Goal: Obtain resource: Download file/media

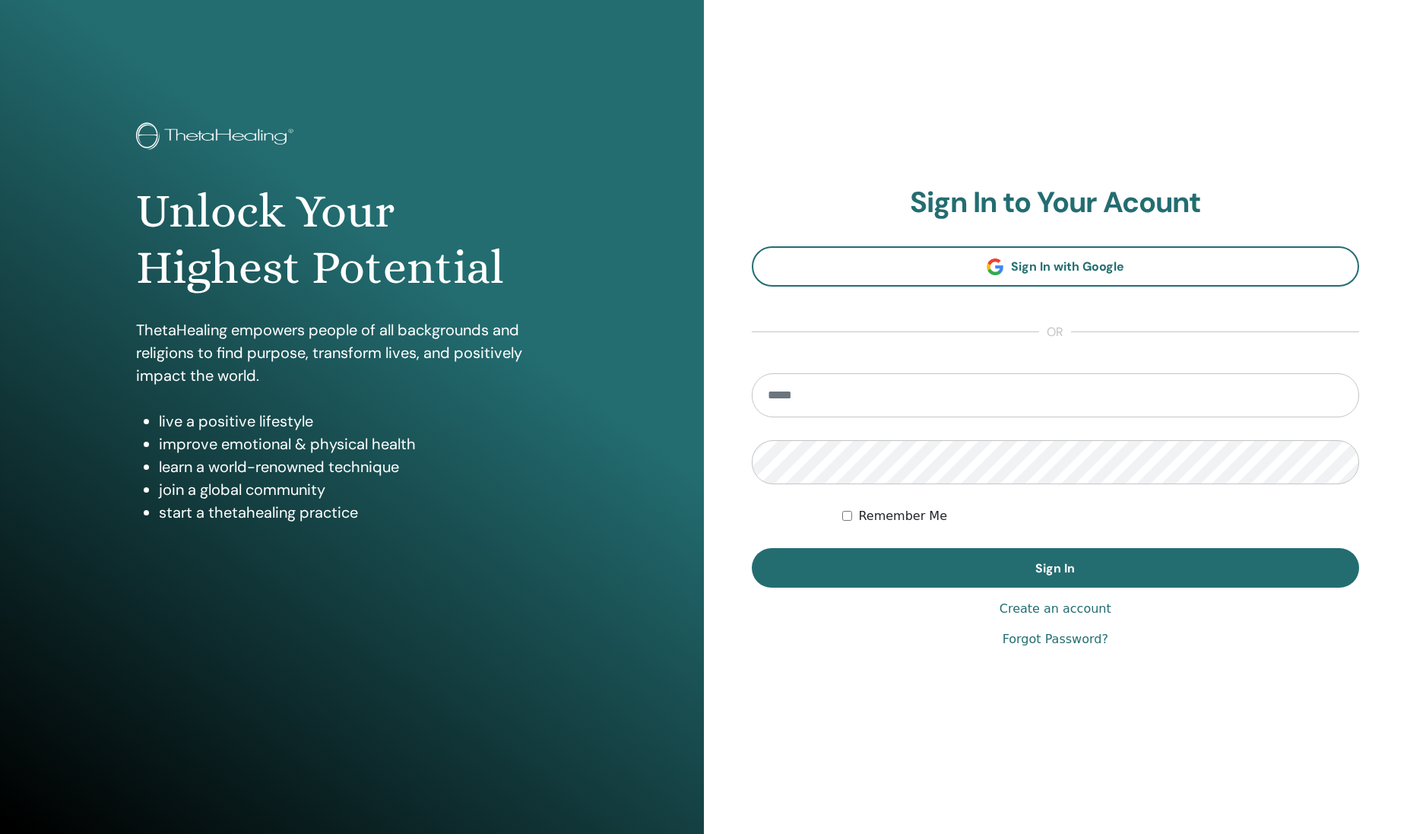
click at [962, 392] on input "email" at bounding box center [1056, 395] width 608 height 44
type input "**********"
click at [752, 548] on button "Sign In" at bounding box center [1056, 568] width 608 height 40
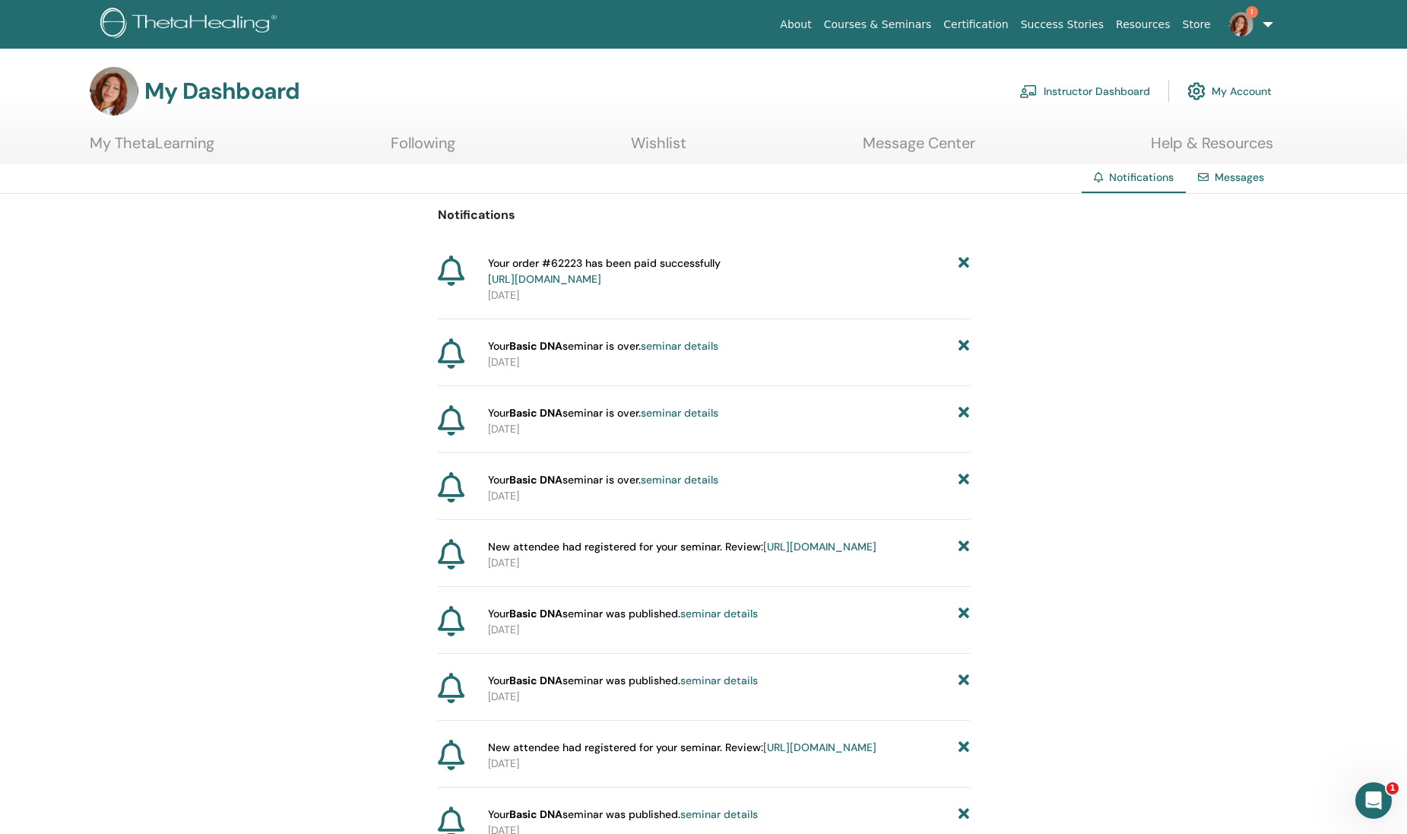
click at [1082, 87] on link "Instructor Dashboard" at bounding box center [1084, 90] width 131 height 33
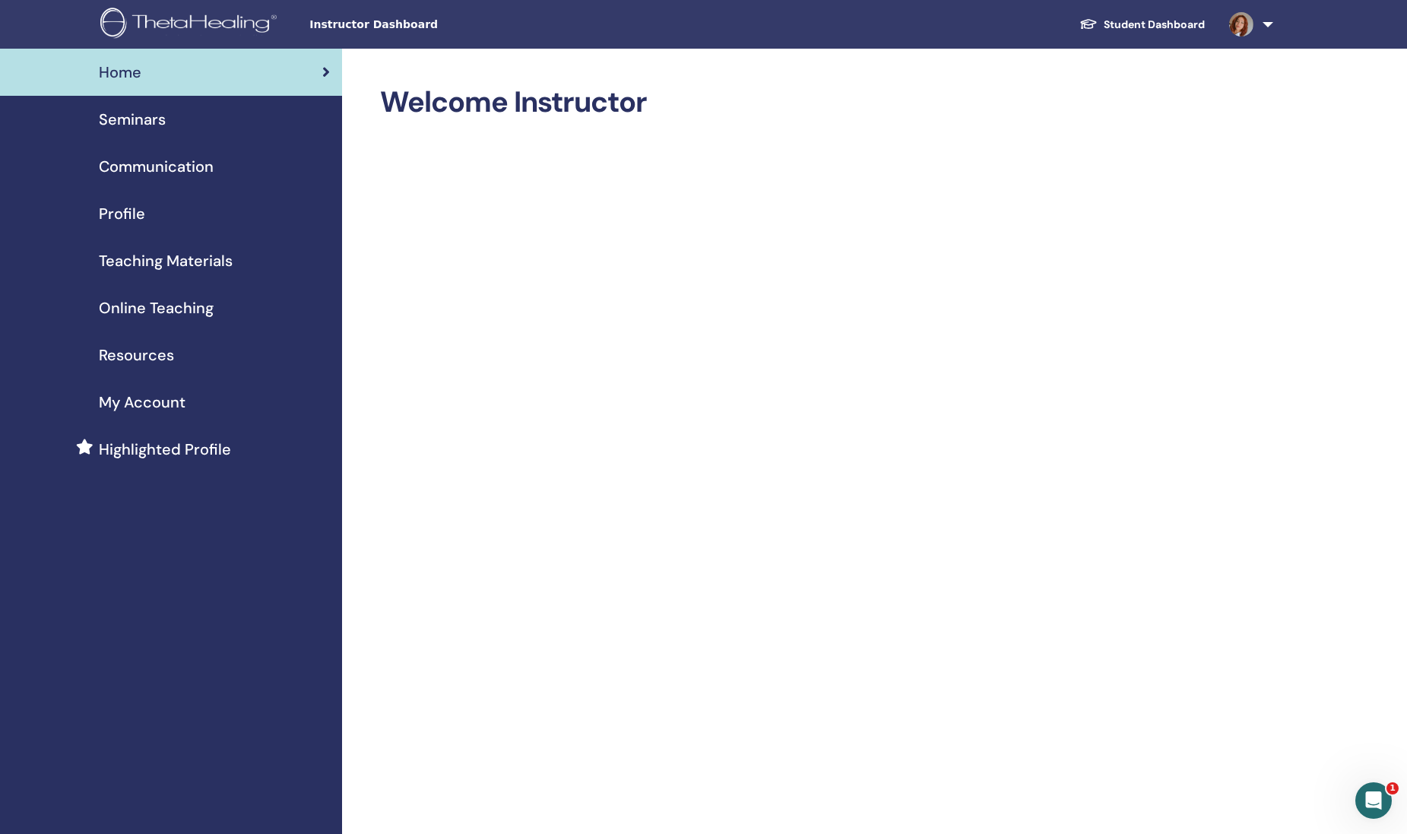
click at [149, 121] on span "Seminars" at bounding box center [132, 119] width 67 height 23
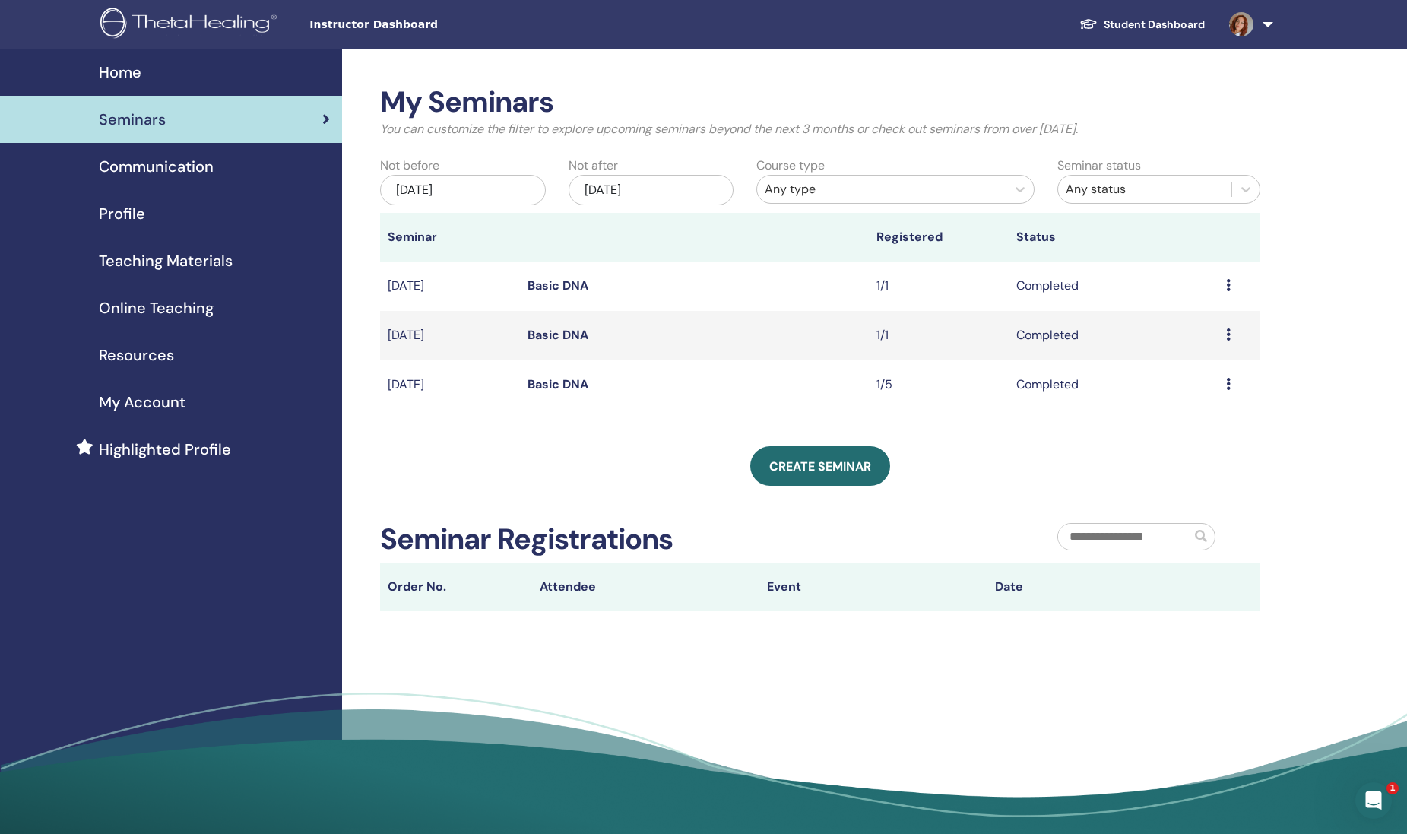
click at [116, 263] on span "Teaching Materials" at bounding box center [166, 260] width 134 height 23
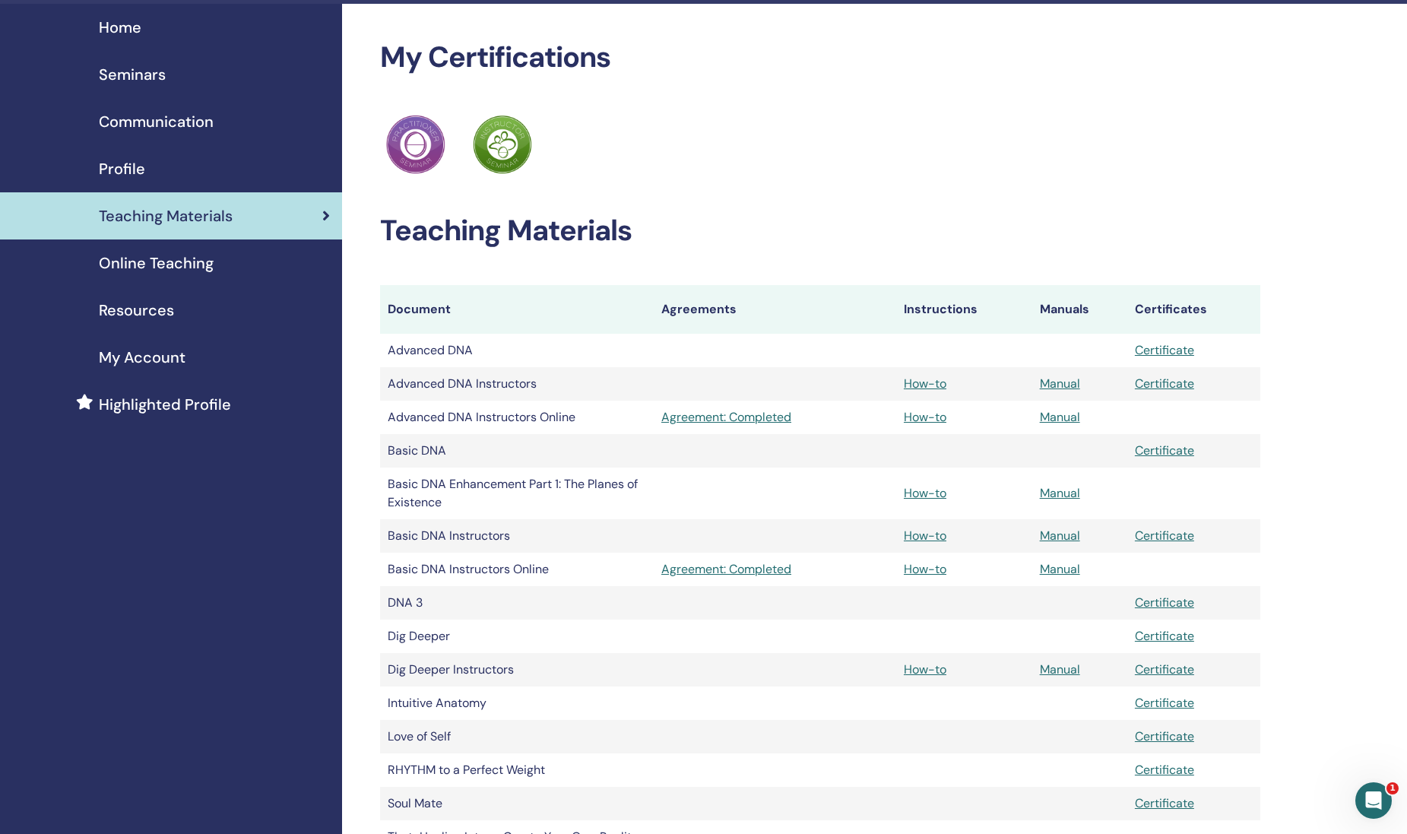
scroll to position [62, 0]
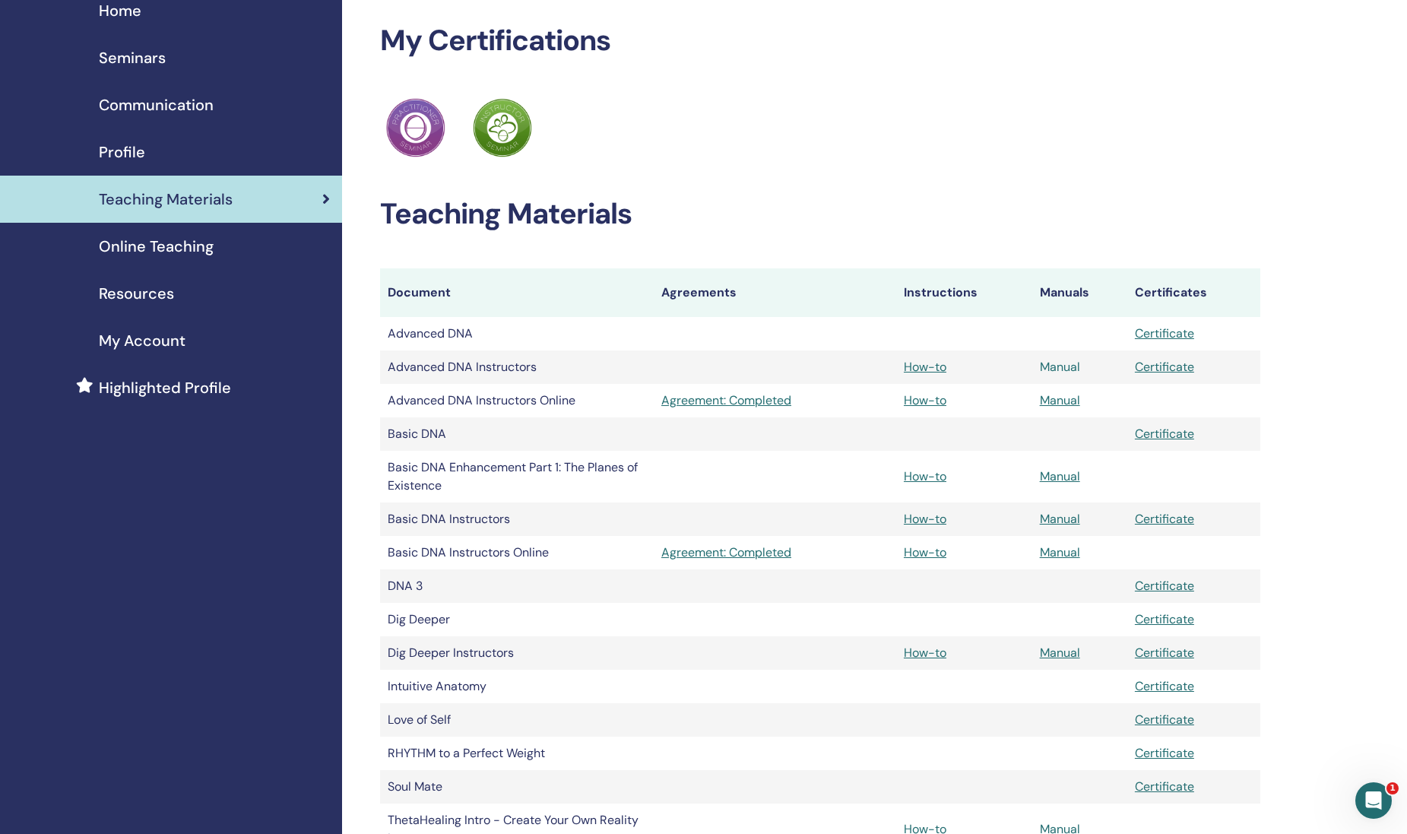
click at [1069, 369] on link "Manual" at bounding box center [1059, 367] width 40 height 16
